Goal: Communication & Community: Answer question/provide support

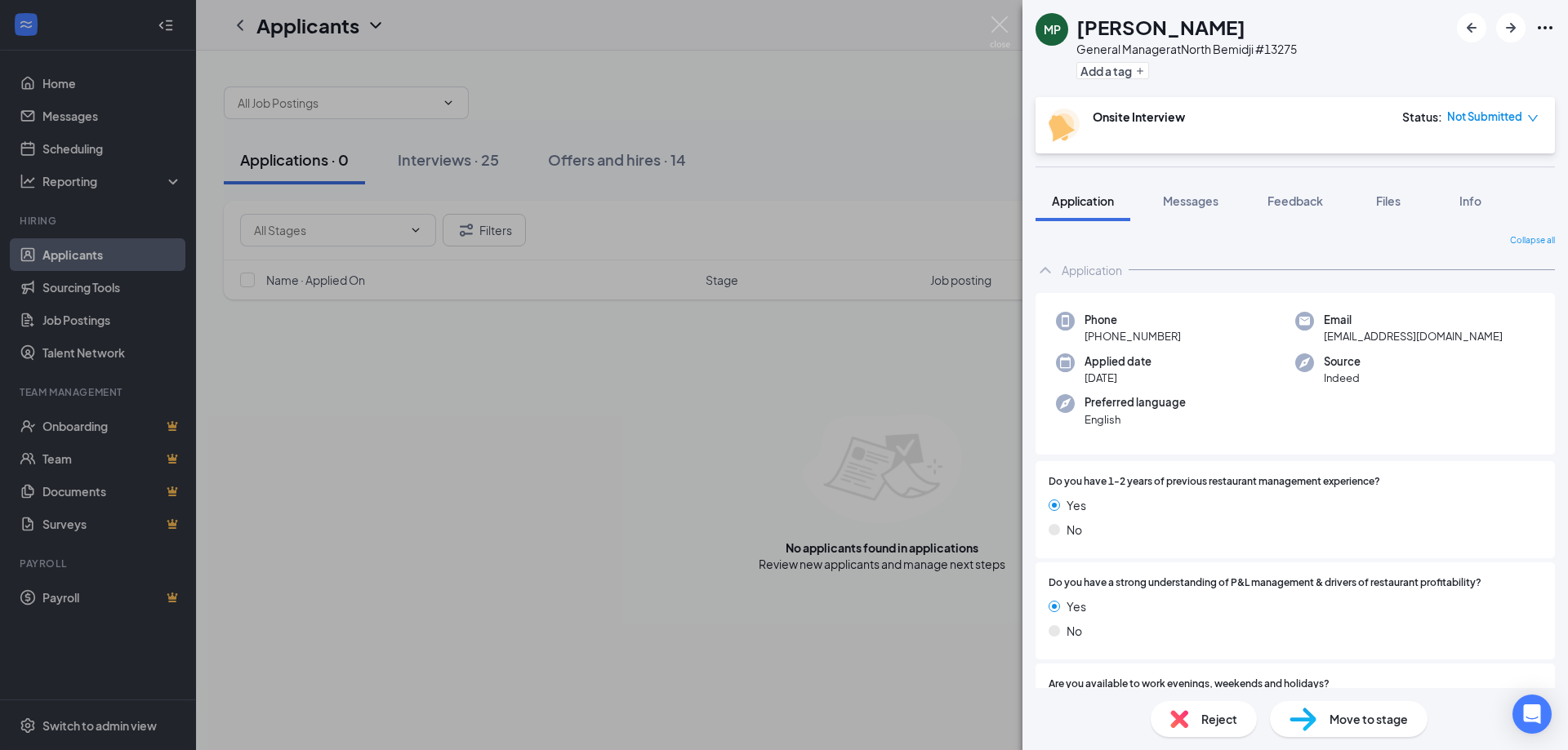
click at [842, 111] on div "MP [PERSON_NAME] General Manager at [GEOGRAPHIC_DATA] #13275 Add a tag Onsite I…" at bounding box center [784, 375] width 1568 height 750
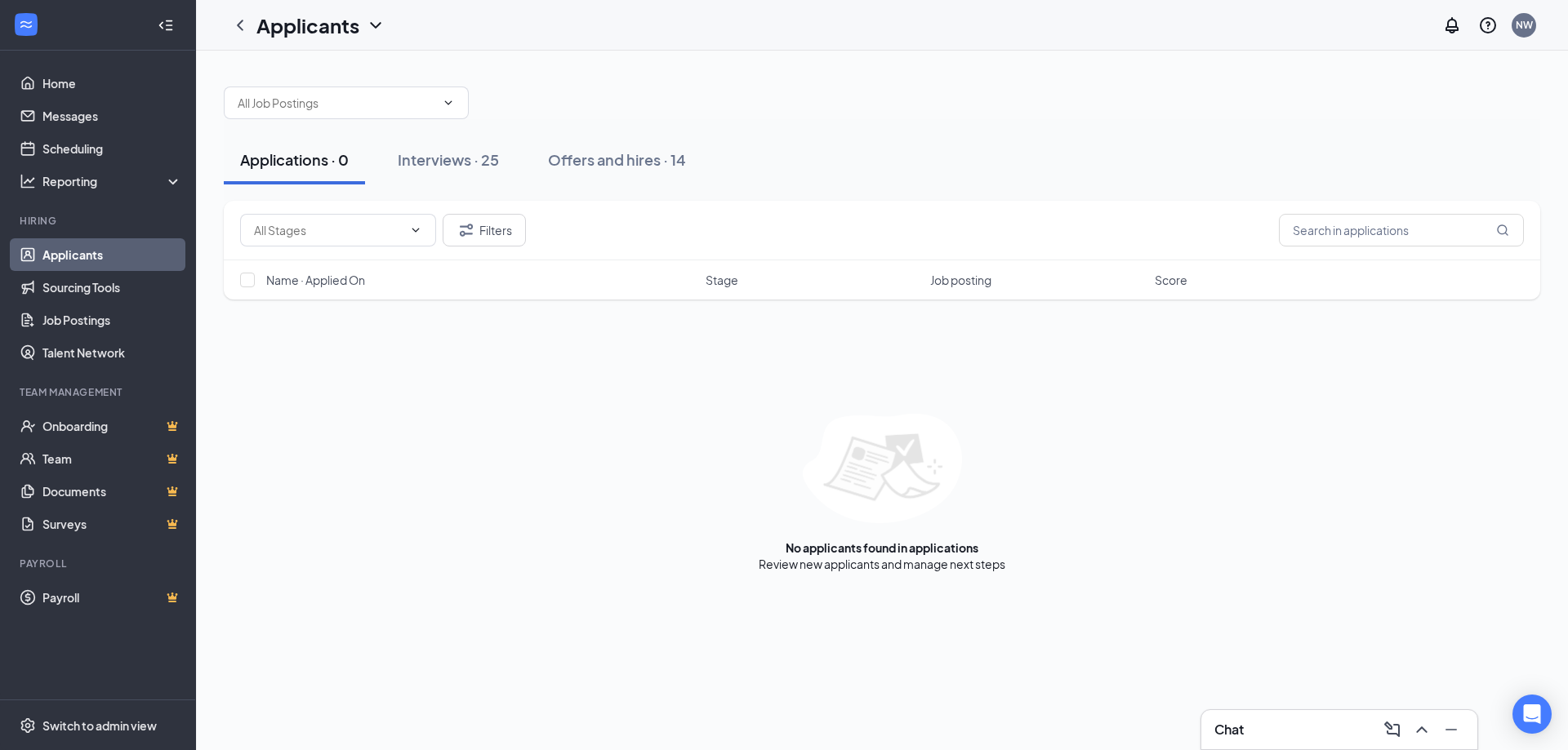
click at [284, 158] on div "Applications · 0" at bounding box center [293, 159] width 108 height 20
click at [450, 164] on div "Interviews · 25" at bounding box center [449, 159] width 102 height 20
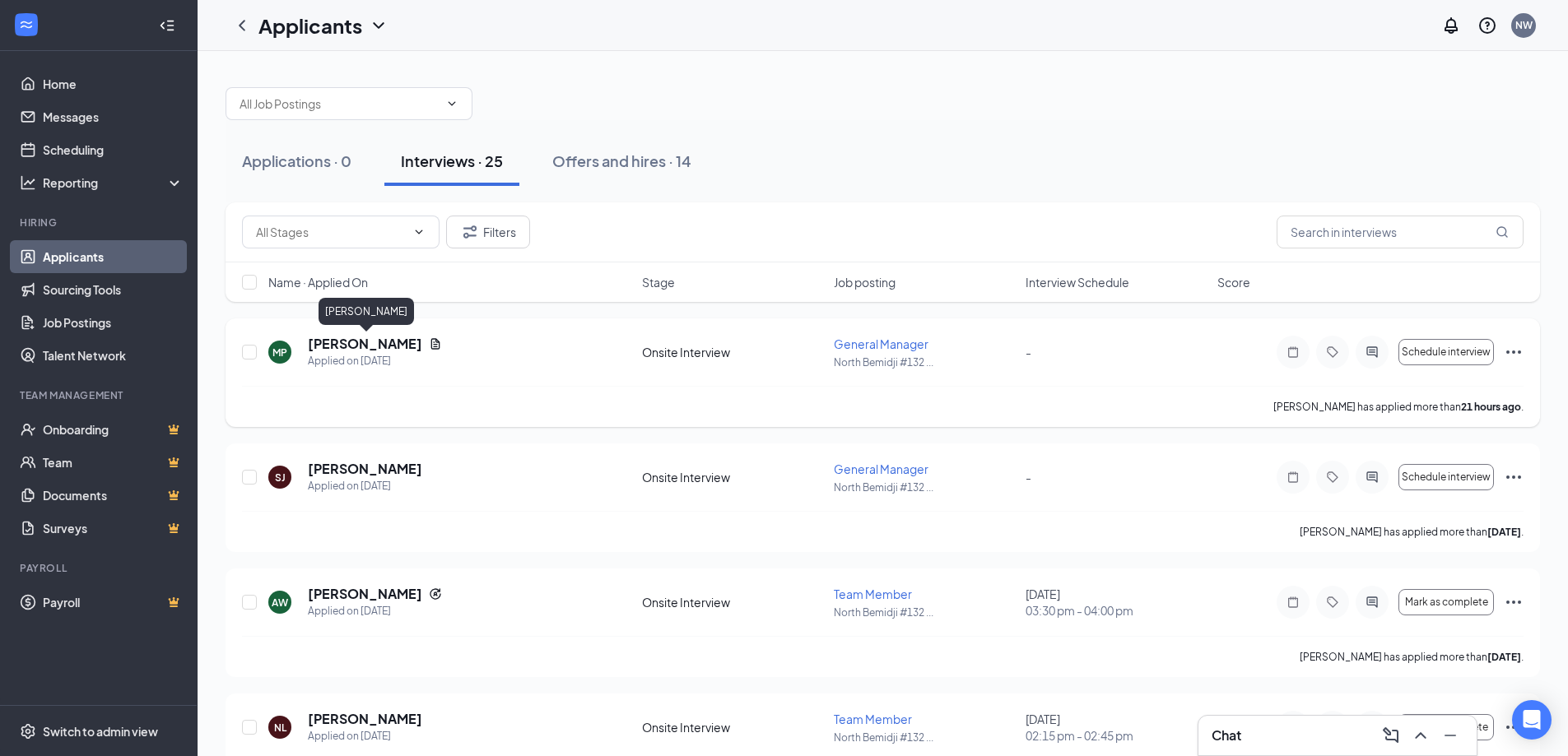
click at [374, 345] on h5 "[PERSON_NAME]" at bounding box center [364, 343] width 114 height 18
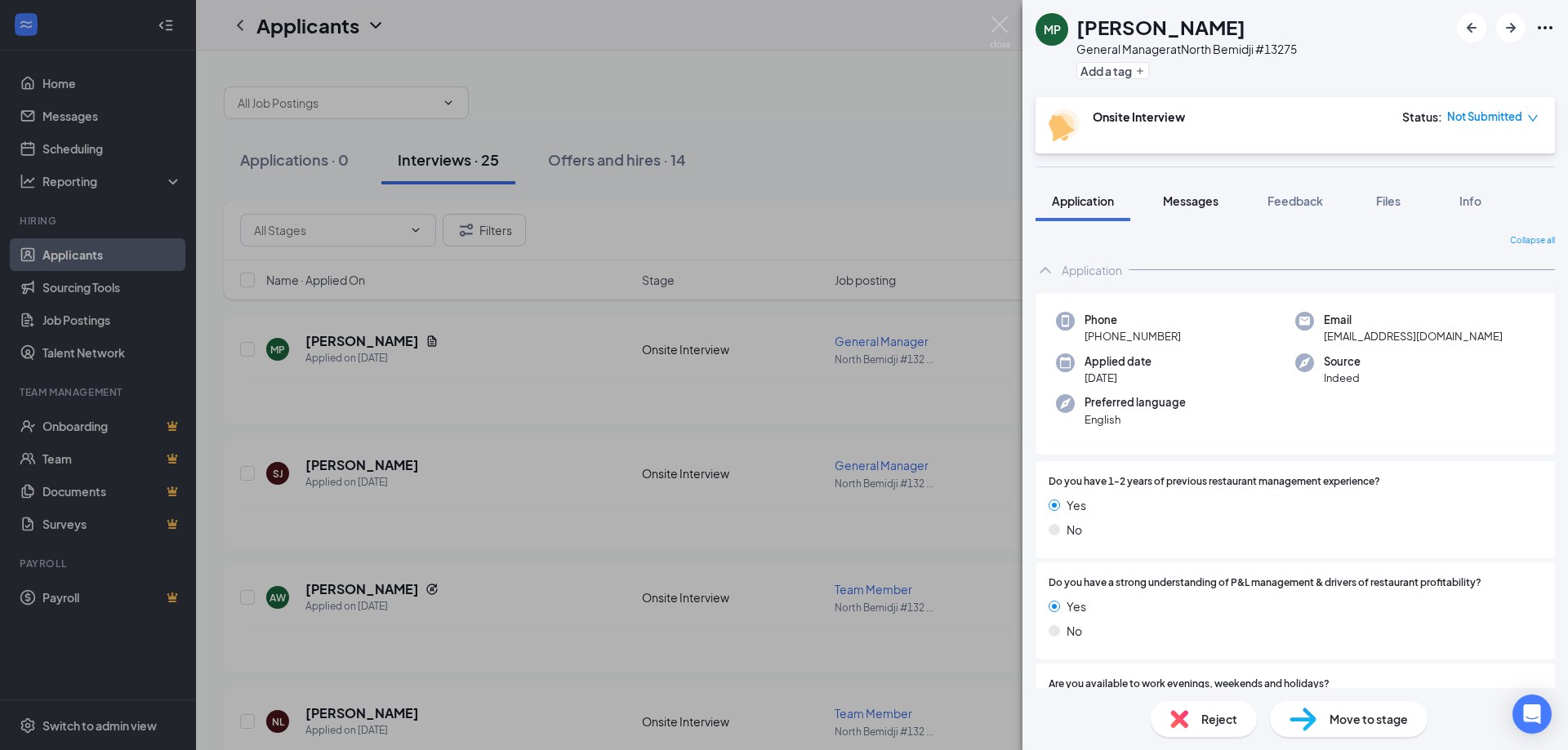
click at [1191, 200] on span "Messages" at bounding box center [1190, 200] width 56 height 14
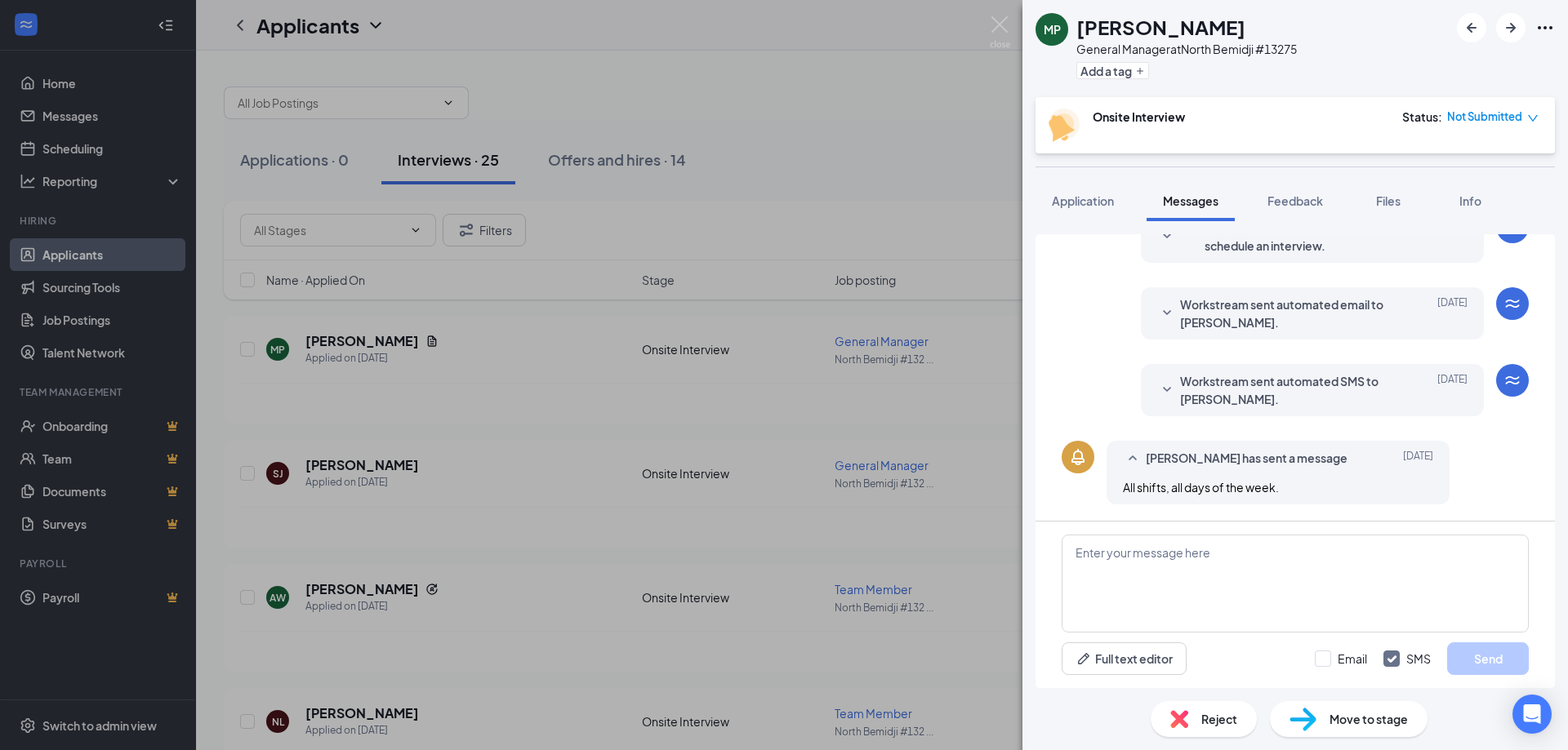
scroll to position [455, 0]
click at [1117, 543] on textarea at bounding box center [1295, 584] width 467 height 98
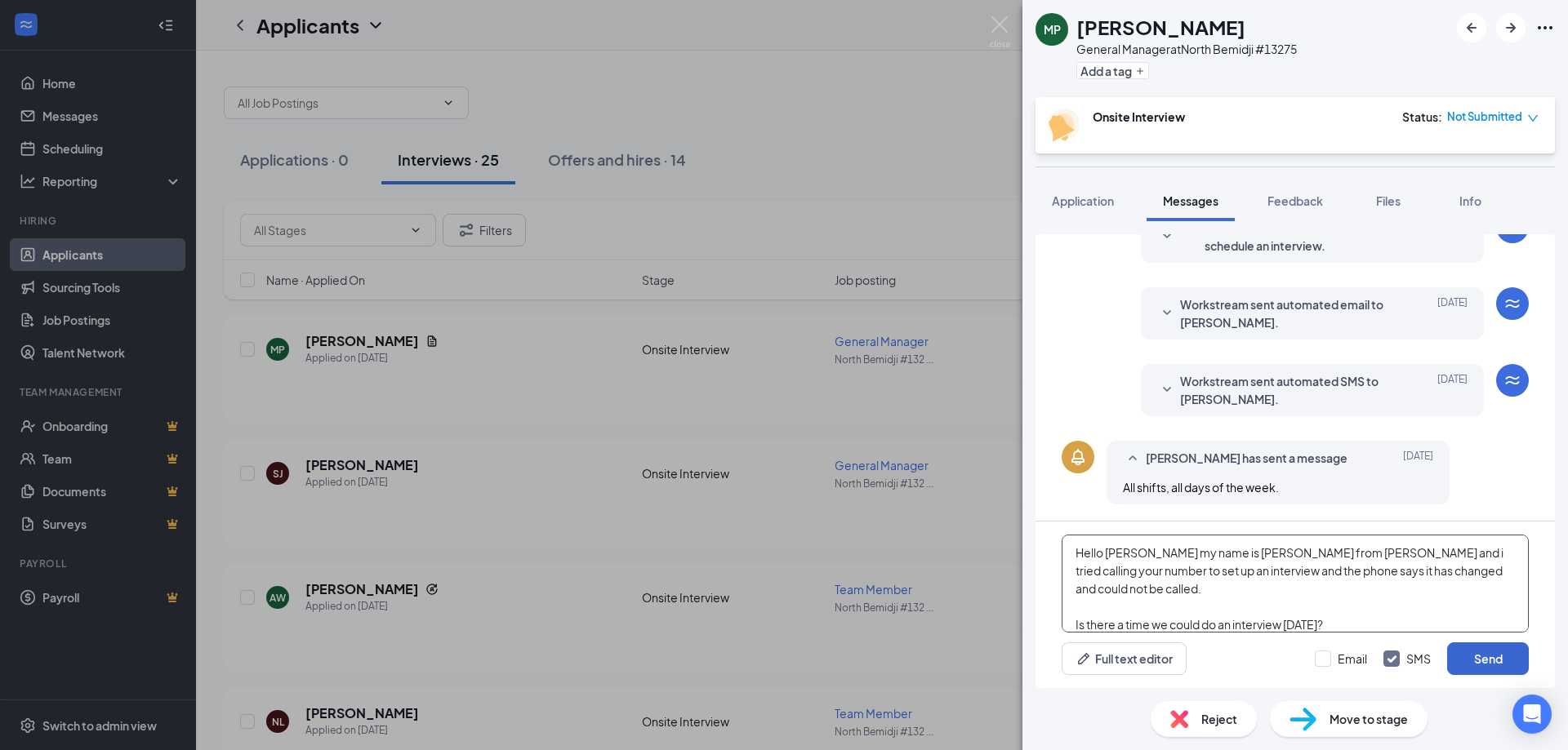
type textarea "Hello [PERSON_NAME] my name is [PERSON_NAME] from [PERSON_NAME] and i tried cal…"
click at [1492, 662] on button "Send" at bounding box center [1487, 659] width 82 height 33
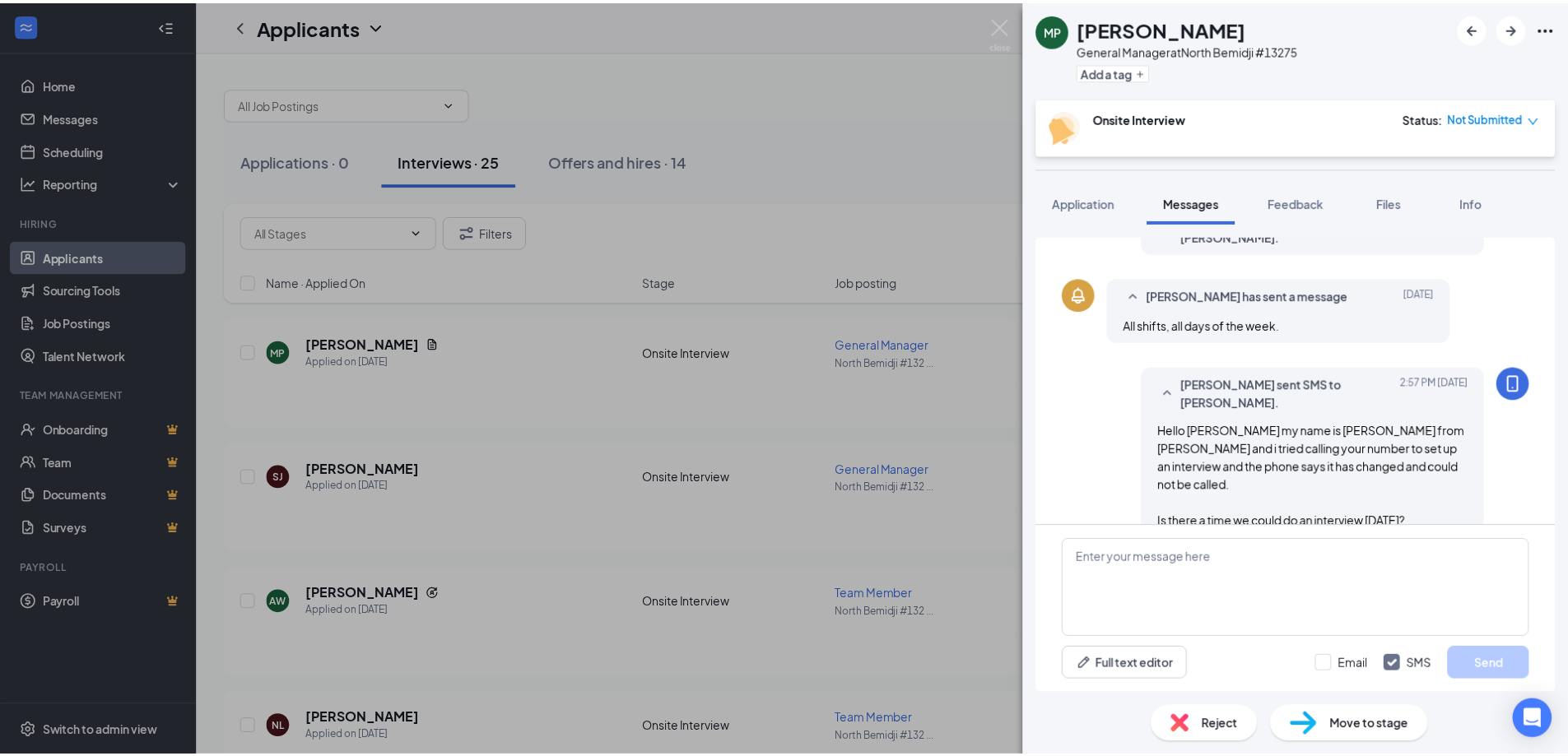
scroll to position [636, 0]
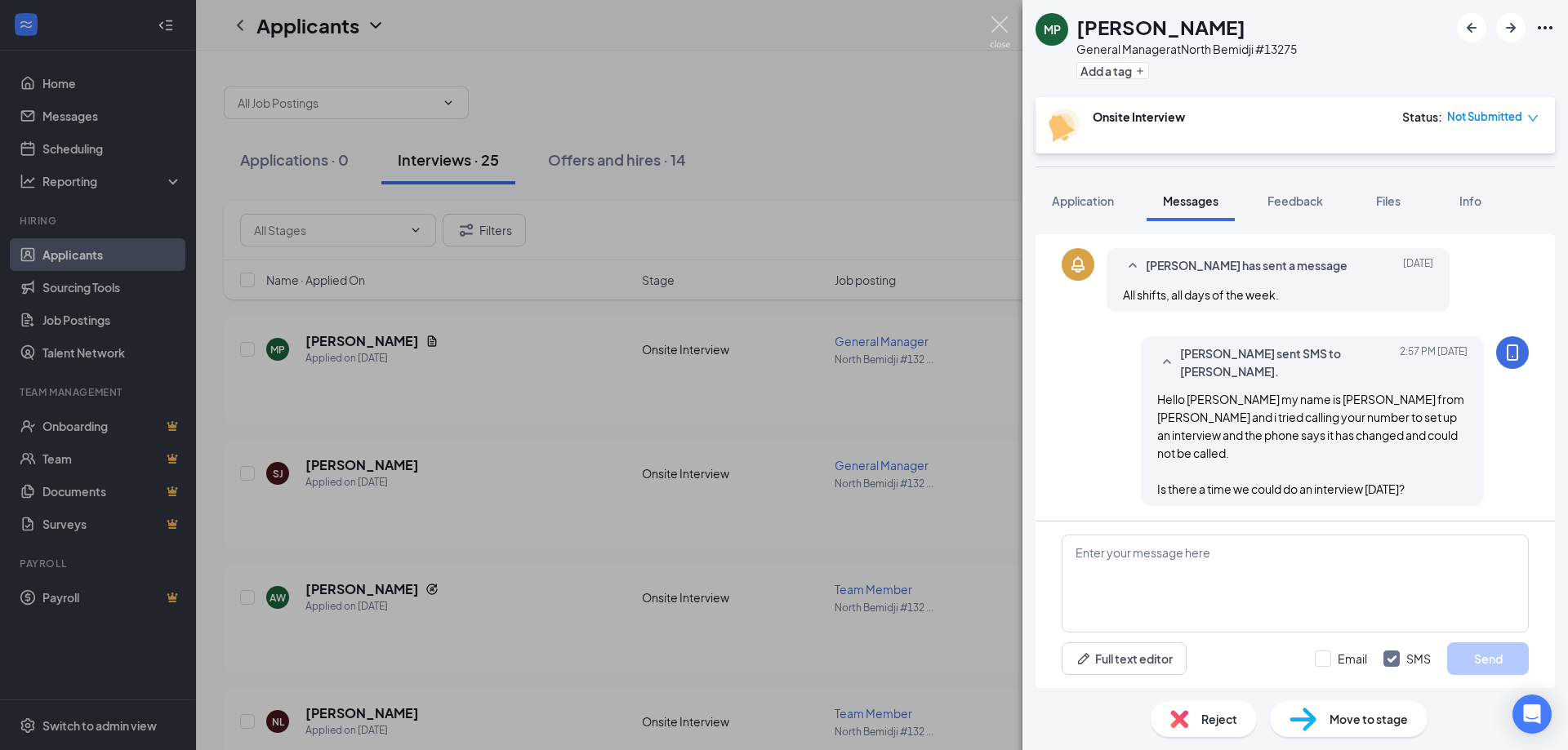
click at [998, 24] on img at bounding box center [999, 32] width 20 height 32
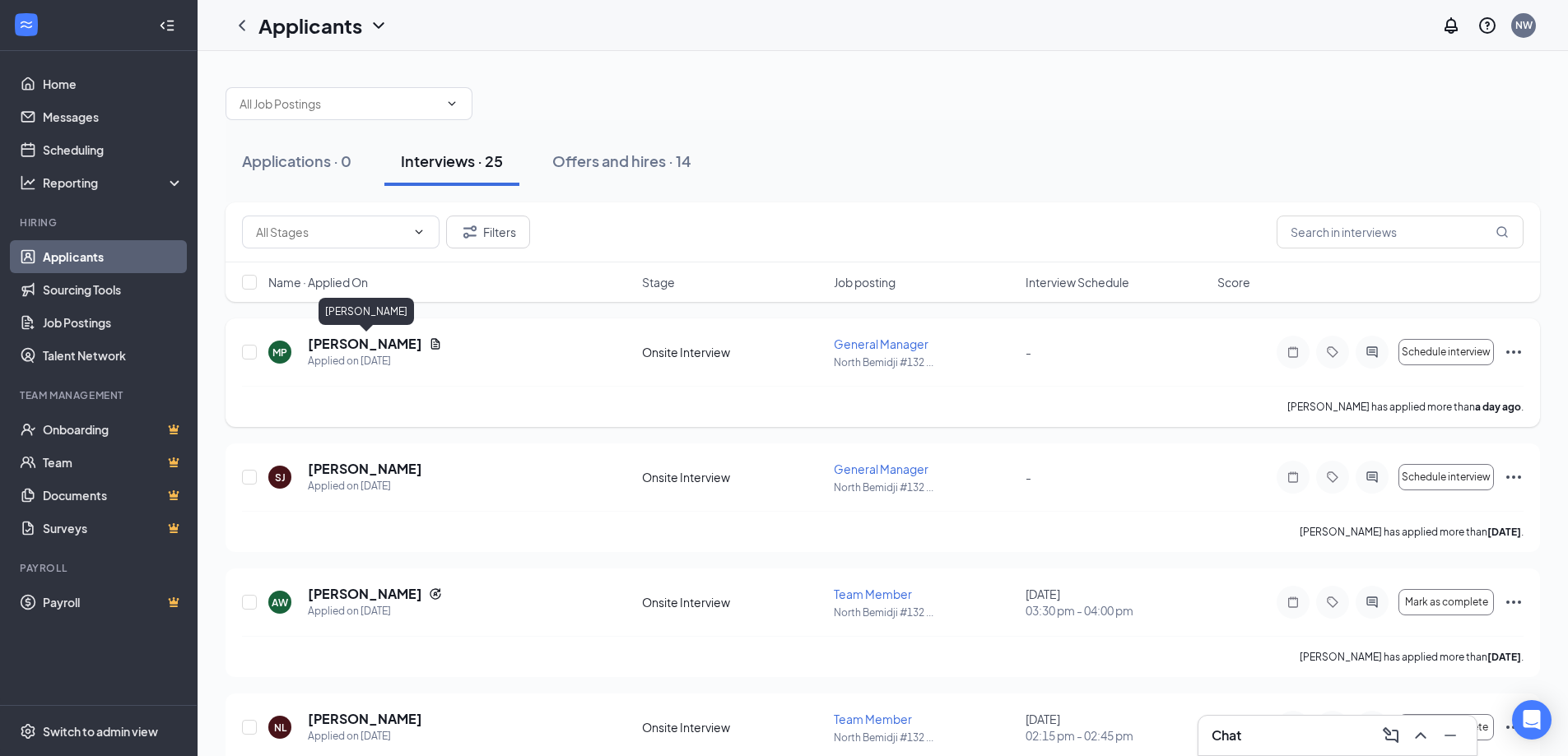
click at [338, 342] on h5 "[PERSON_NAME]" at bounding box center [364, 343] width 114 height 18
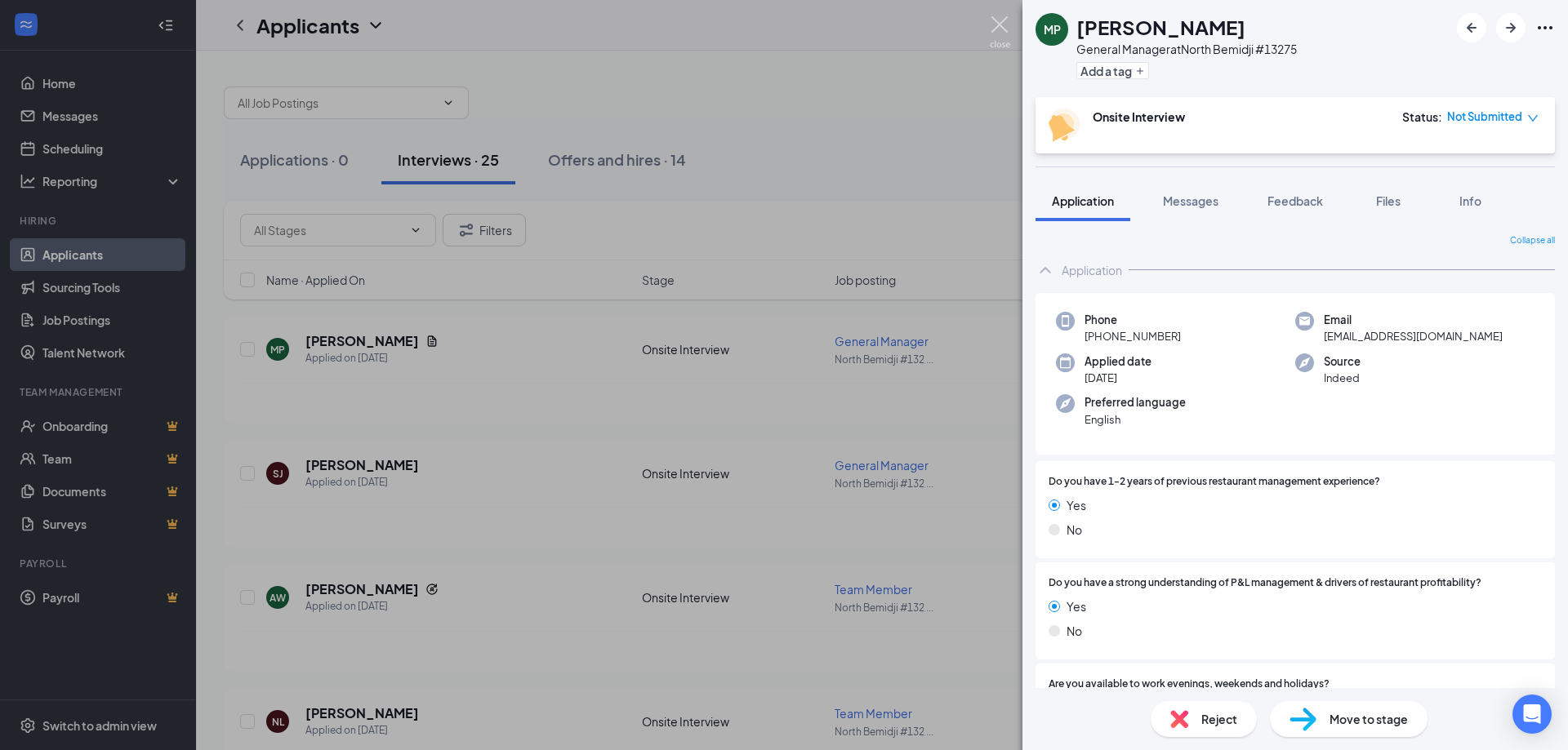
click at [997, 24] on img at bounding box center [999, 32] width 20 height 32
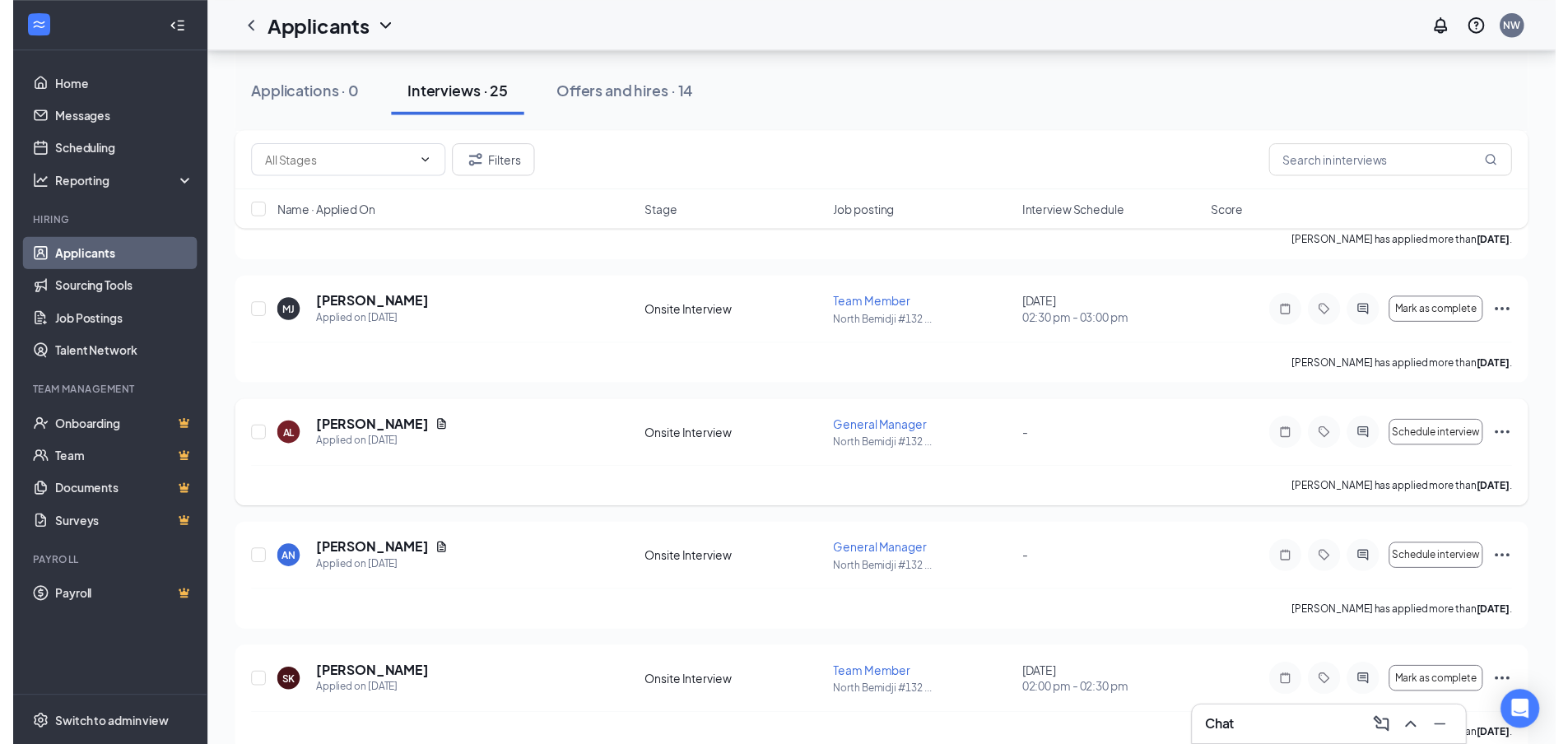
scroll to position [658, 0]
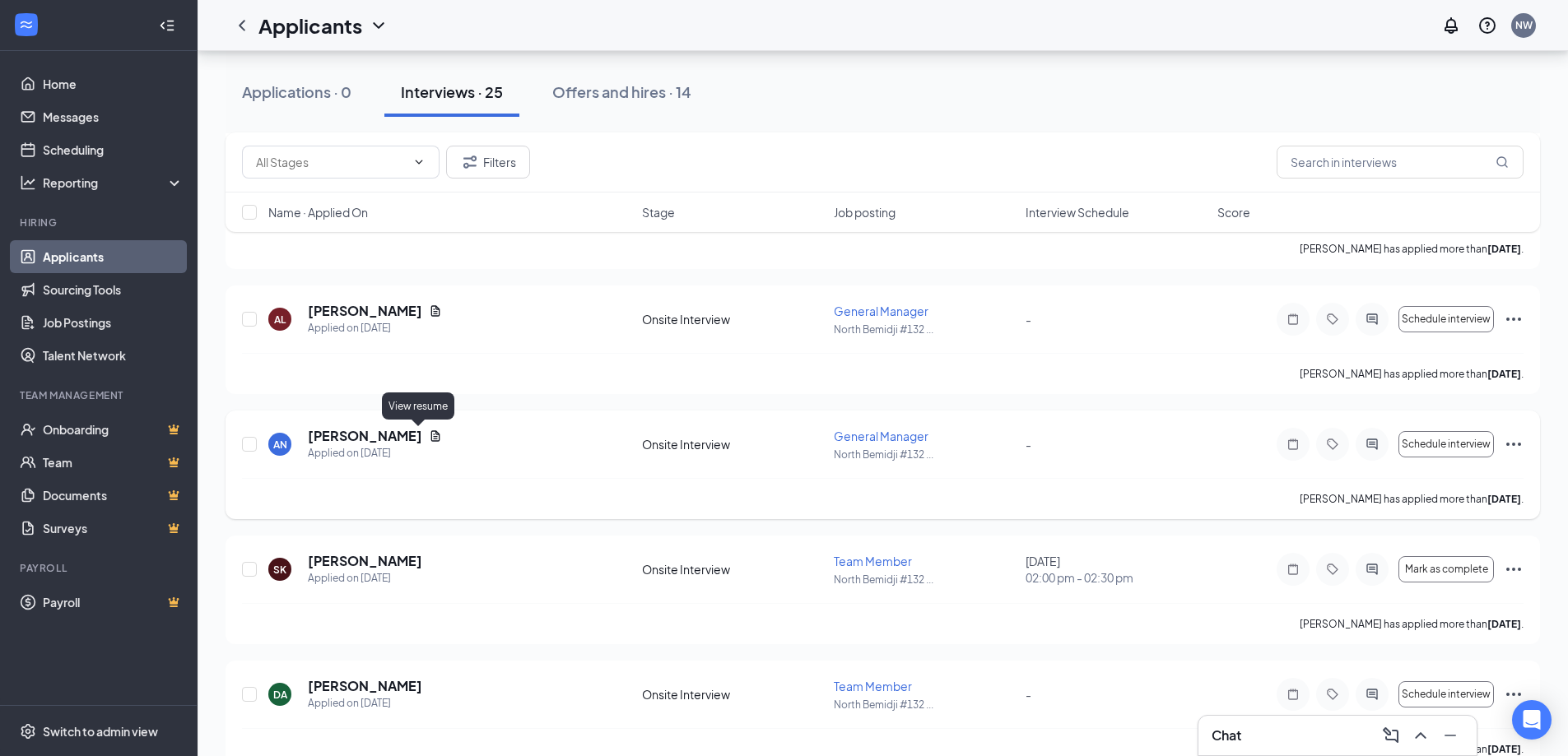
click at [431, 437] on icon "Document" at bounding box center [435, 435] width 9 height 11
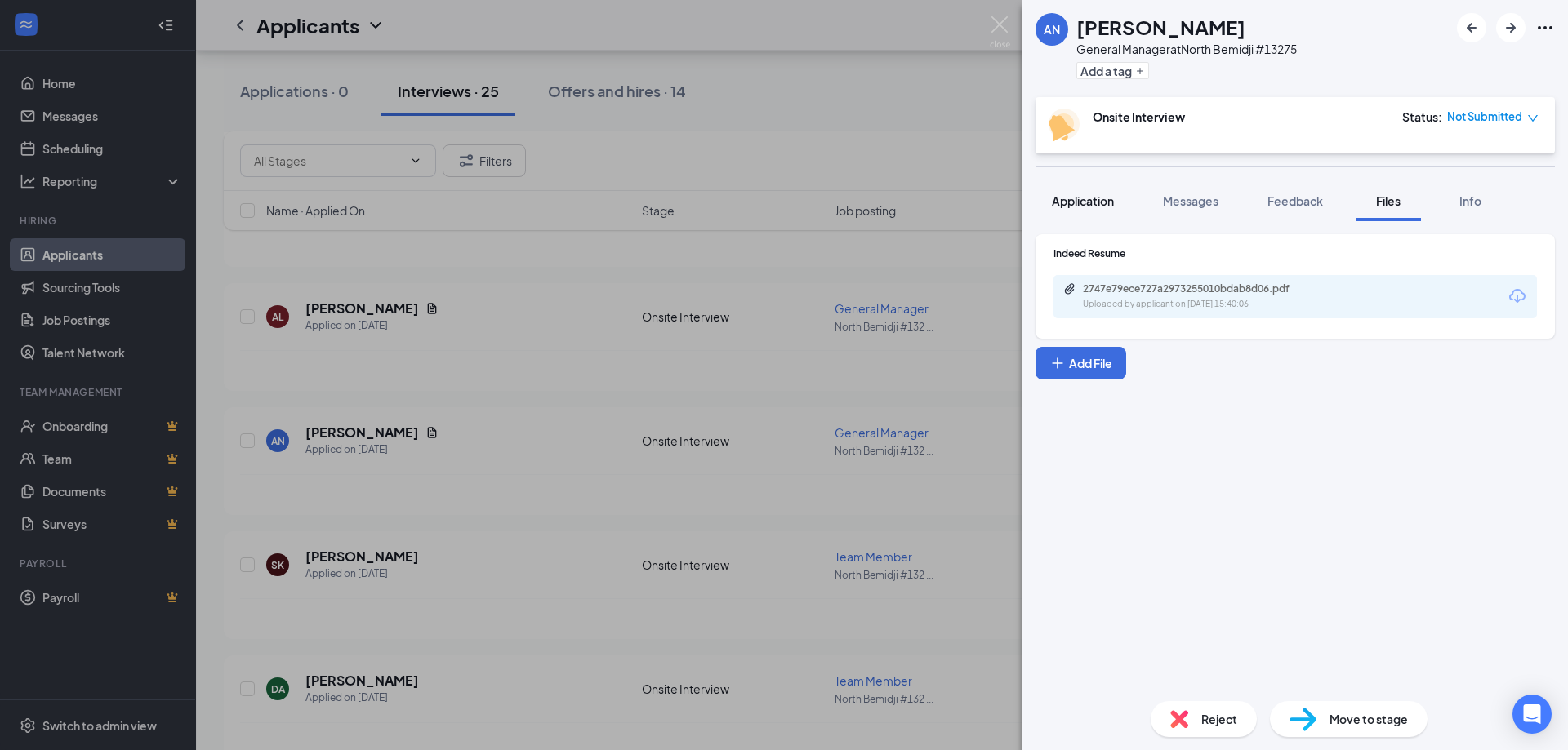
click at [1078, 203] on span "Application" at bounding box center [1082, 200] width 62 height 14
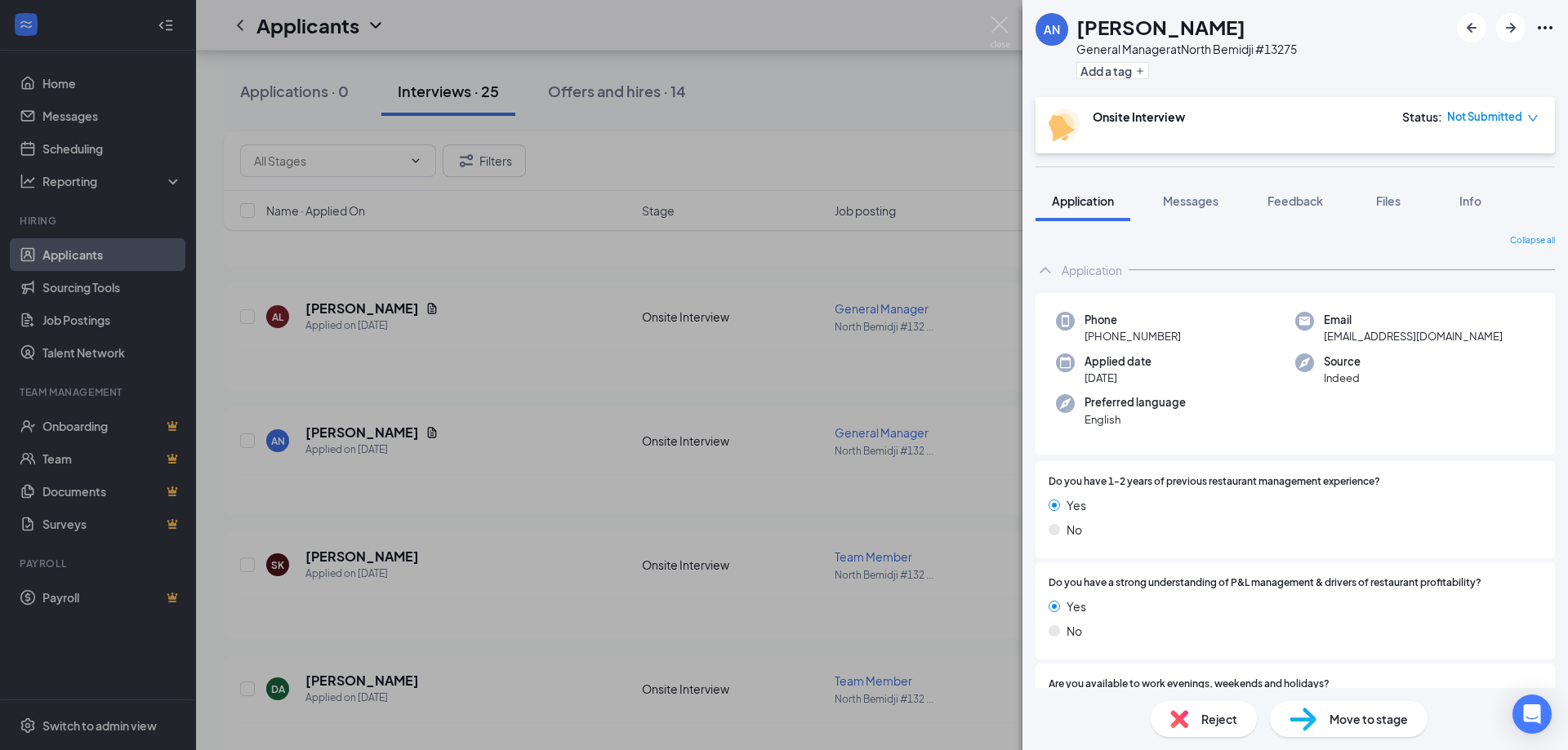
click at [807, 40] on div "AN [PERSON_NAME] General Manager at [GEOGRAPHIC_DATA] #13275 Add a tag Onsite I…" at bounding box center [784, 375] width 1568 height 750
